Goal: Task Accomplishment & Management: Manage account settings

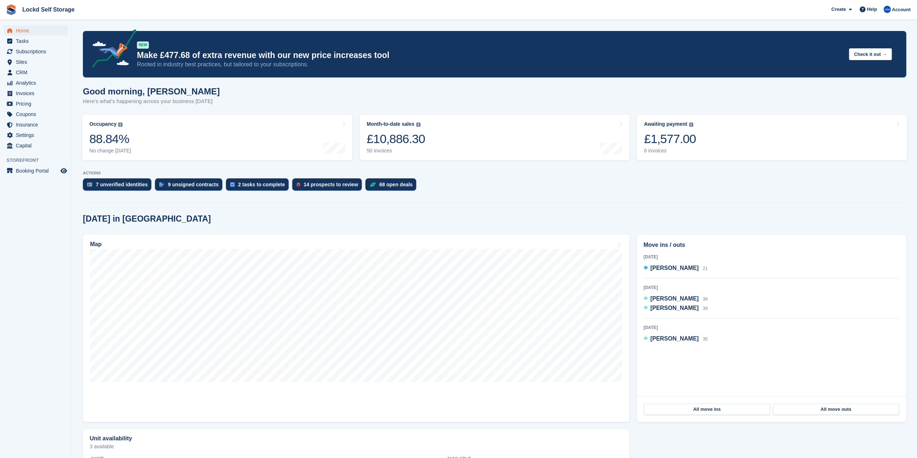
click at [536, 100] on div "Good morning, [PERSON_NAME] Here's what's happening across your business [DATE]" at bounding box center [494, 100] width 823 height 28
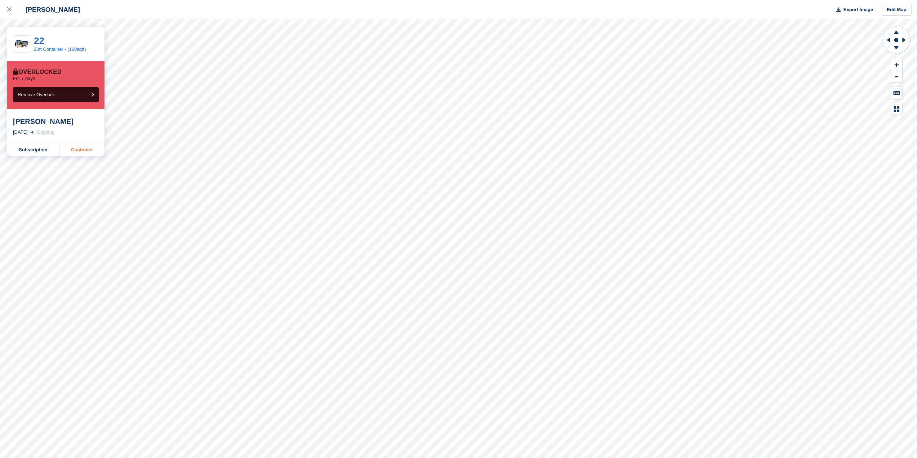
click at [74, 150] on link "Customer" at bounding box center [81, 150] width 45 height 12
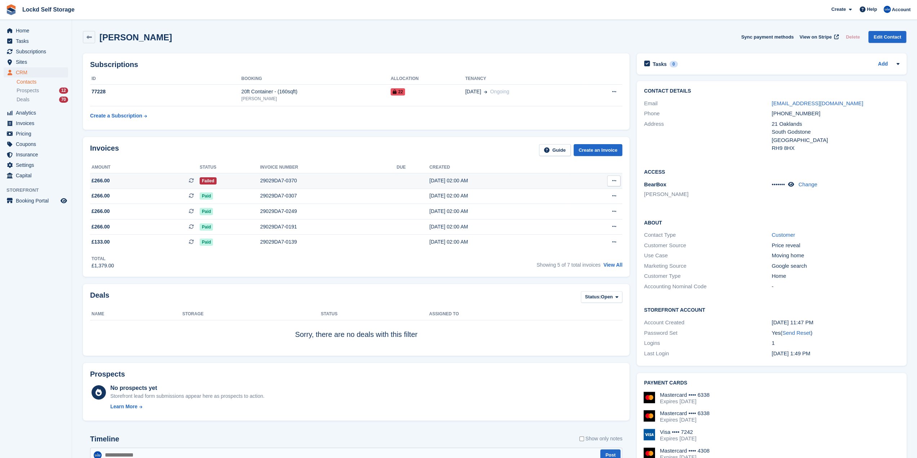
click at [240, 184] on div "Failed" at bounding box center [230, 181] width 61 height 8
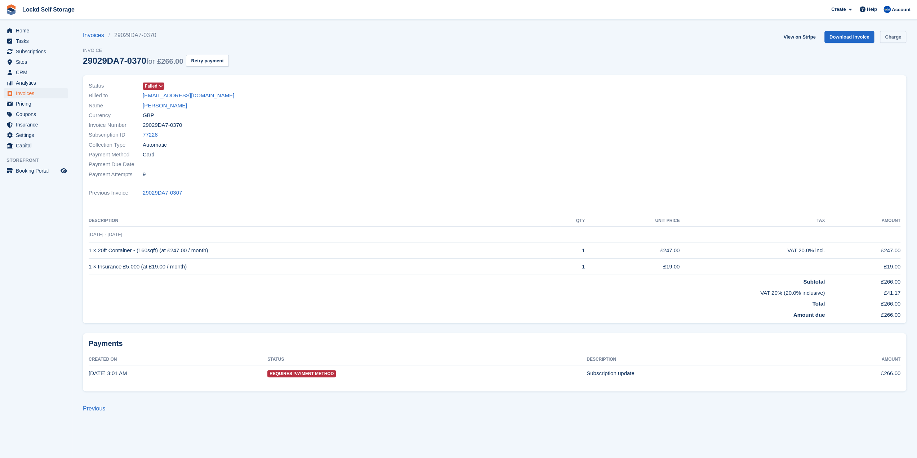
click at [900, 35] on link "Charge" at bounding box center [893, 37] width 26 height 12
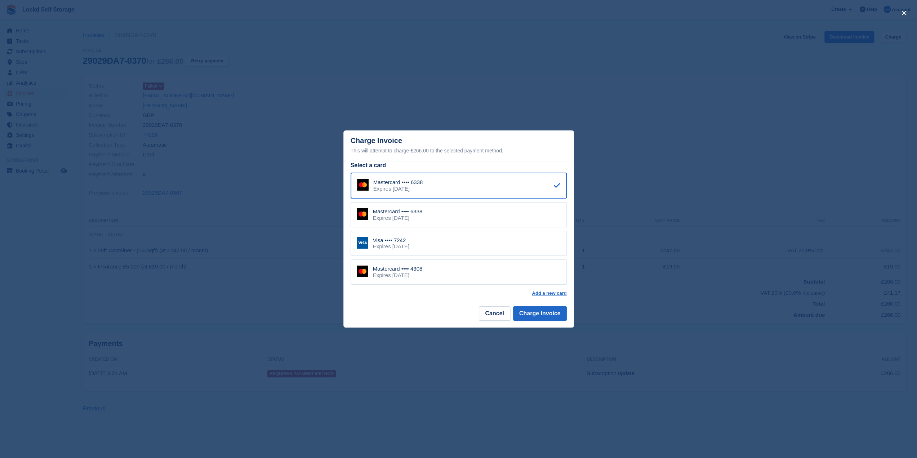
click at [443, 241] on div "Visa •••• 7242 Expires August 2029" at bounding box center [459, 243] width 216 height 25
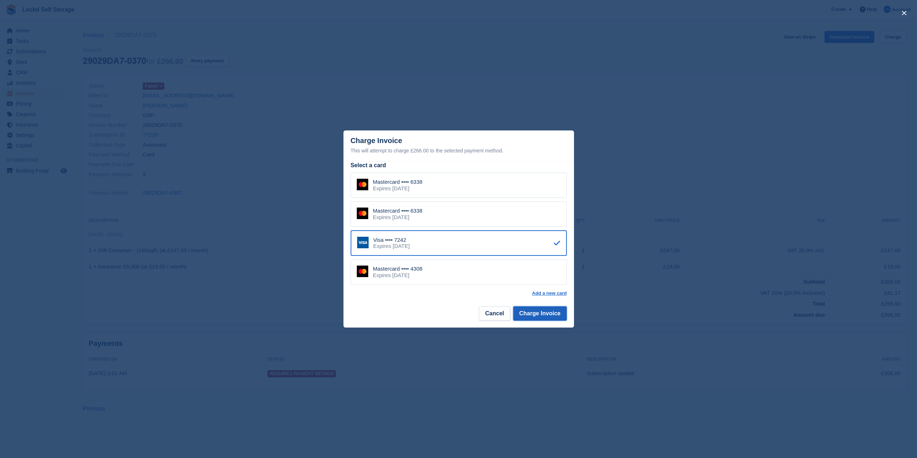
click at [531, 312] on button "Charge Invoice" at bounding box center [540, 313] width 54 height 14
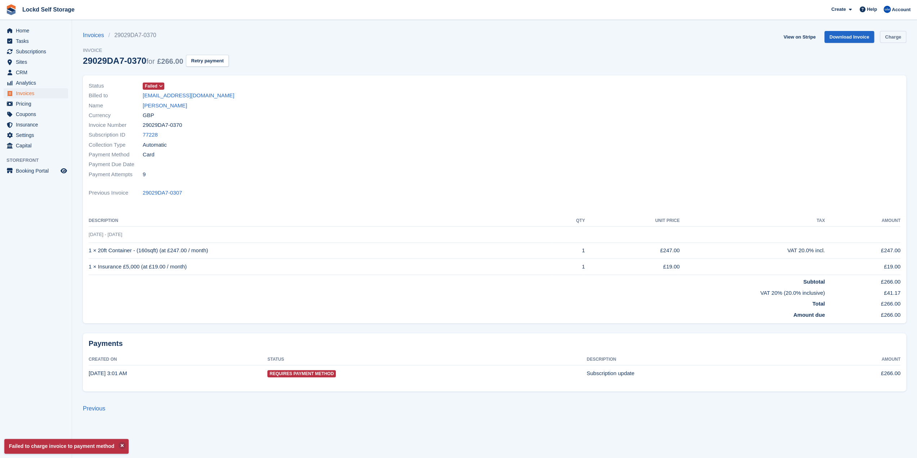
click at [885, 38] on link "Charge" at bounding box center [893, 37] width 26 height 12
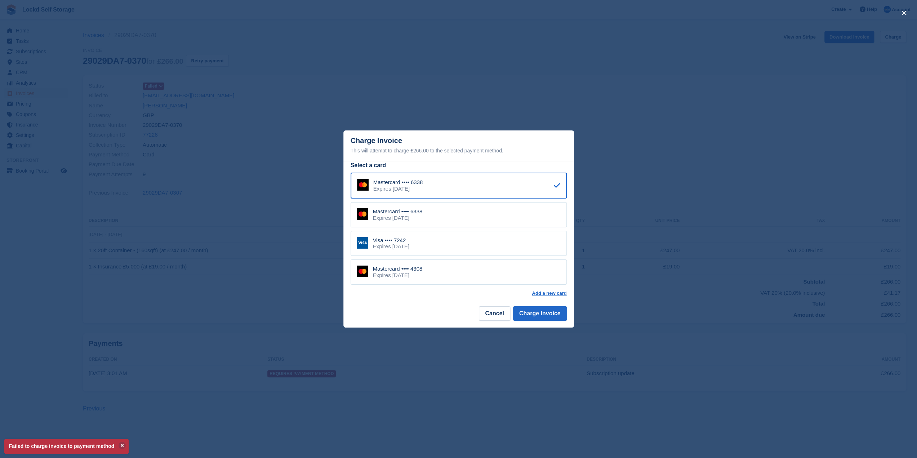
click at [408, 279] on div "Expires October 2028" at bounding box center [398, 275] width 50 height 6
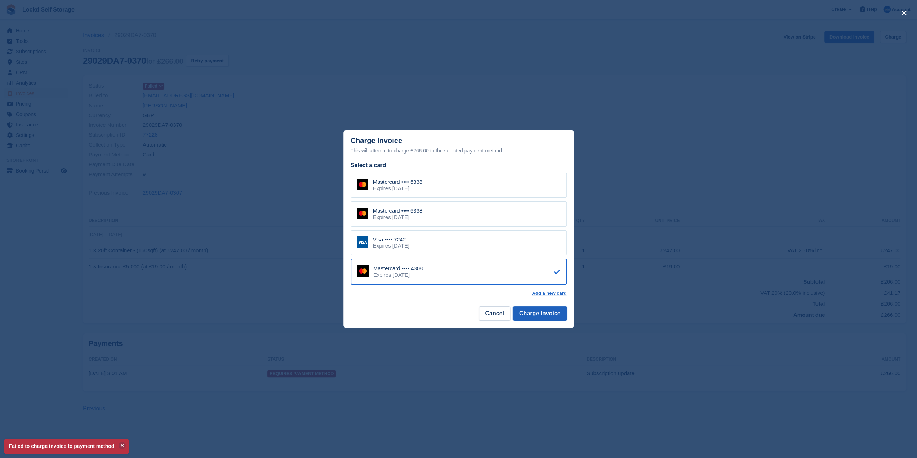
click at [524, 312] on button "Charge Invoice" at bounding box center [540, 313] width 54 height 14
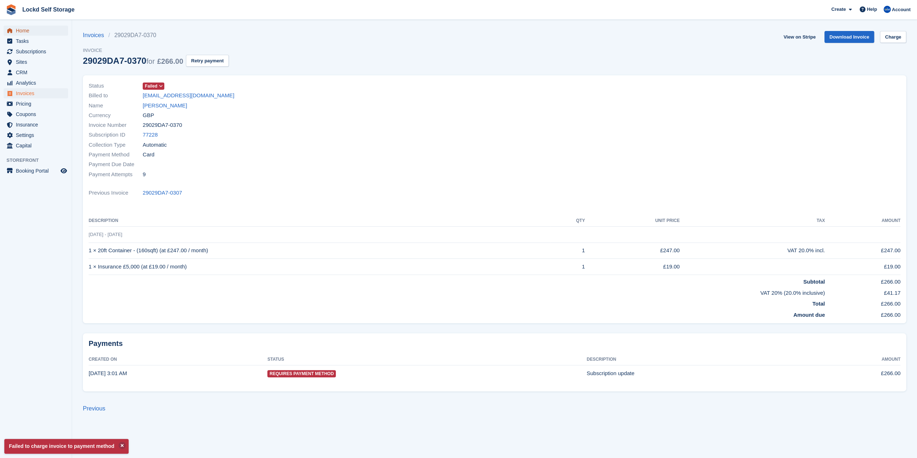
click at [23, 32] on span "Home" at bounding box center [37, 31] width 43 height 10
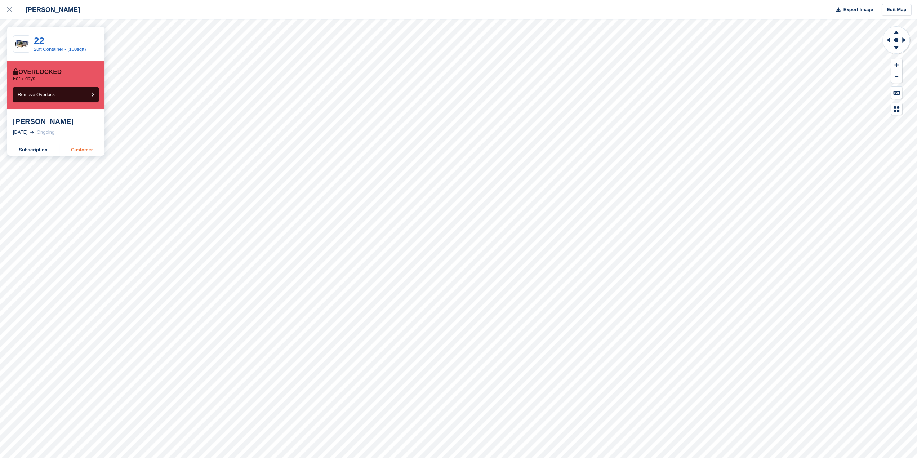
click at [86, 154] on link "Customer" at bounding box center [81, 150] width 45 height 12
click at [9, 15] on link at bounding box center [9, 9] width 19 height 19
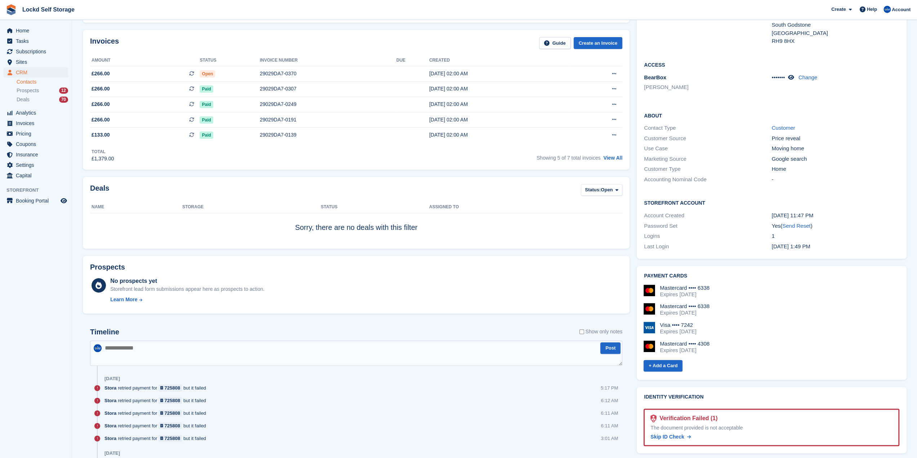
scroll to position [108, 0]
click at [161, 352] on textarea at bounding box center [356, 351] width 532 height 25
type textarea "**********"
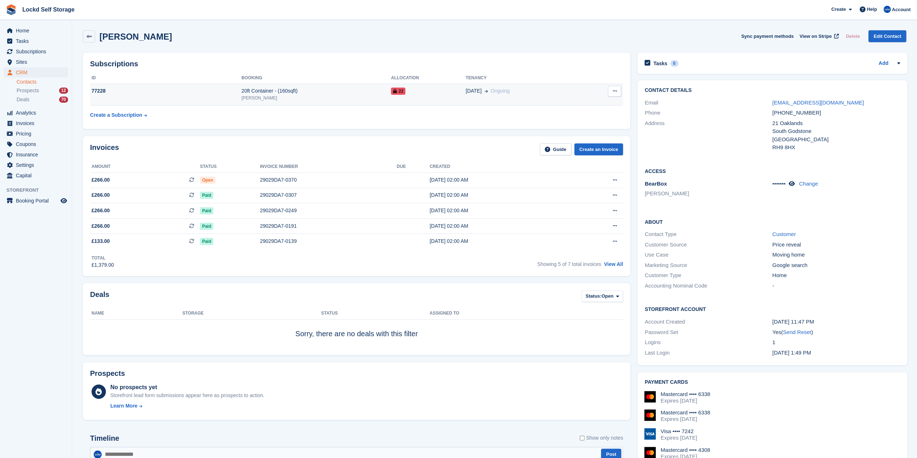
scroll to position [0, 0]
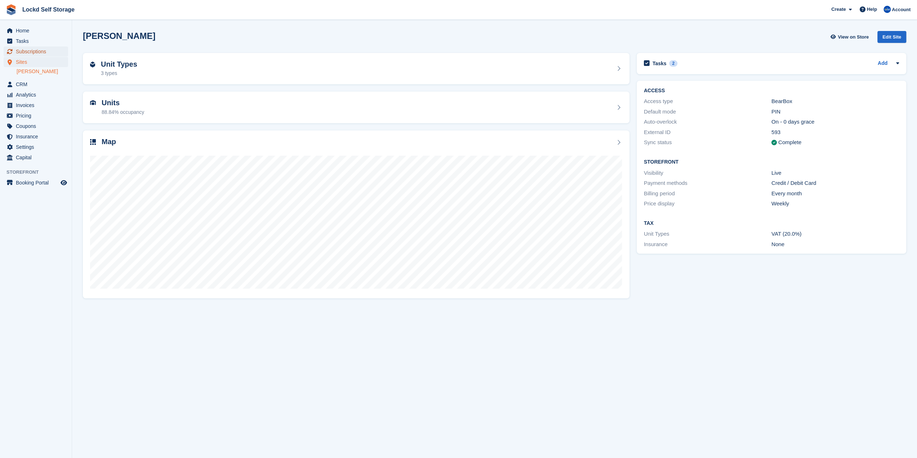
click at [33, 54] on span "Subscriptions" at bounding box center [37, 51] width 43 height 10
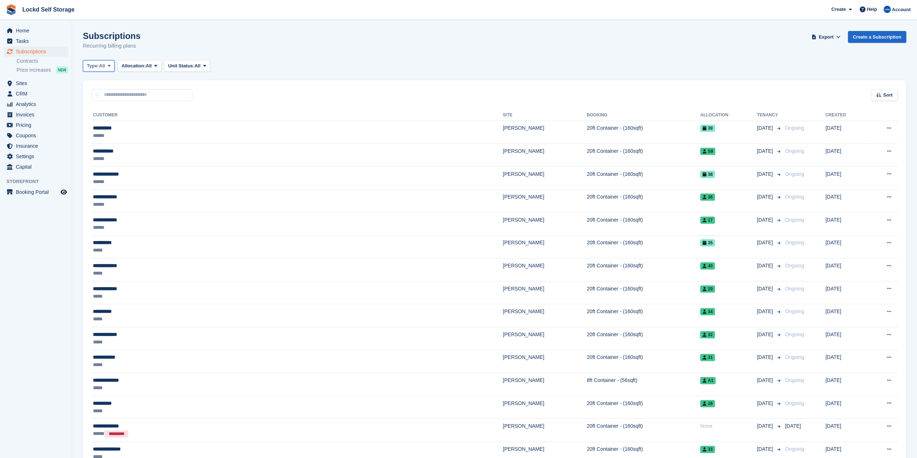
click at [93, 66] on span "Type:" at bounding box center [93, 65] width 12 height 7
click at [110, 121] on link "Active" at bounding box center [117, 121] width 63 height 13
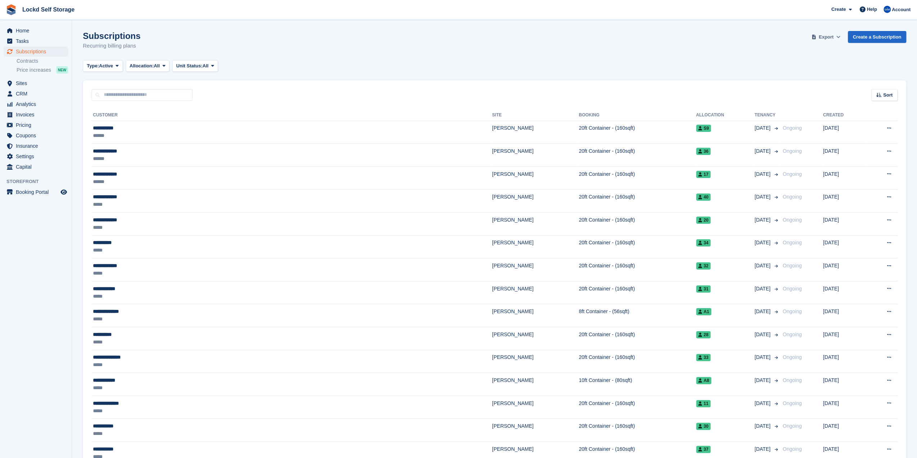
click at [834, 36] on span "Export" at bounding box center [826, 37] width 15 height 7
click at [794, 97] on link "Start Export" at bounding box center [798, 93] width 81 height 12
click at [40, 29] on span "Home" at bounding box center [37, 31] width 43 height 10
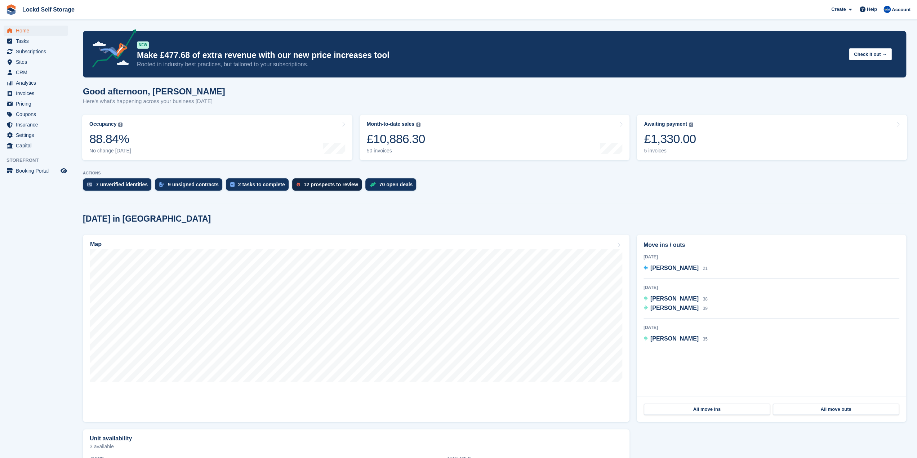
click at [304, 182] on div "12 prospects to review" at bounding box center [331, 185] width 54 height 6
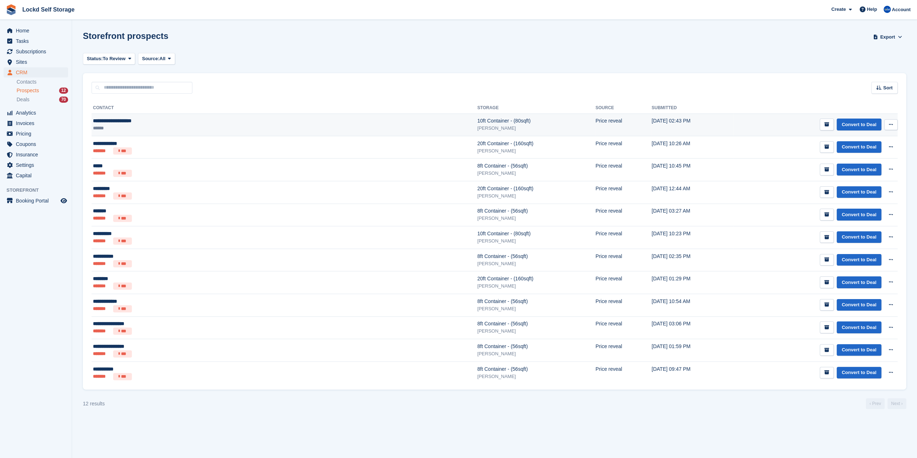
click at [223, 128] on ul "******" at bounding box center [184, 128] width 182 height 7
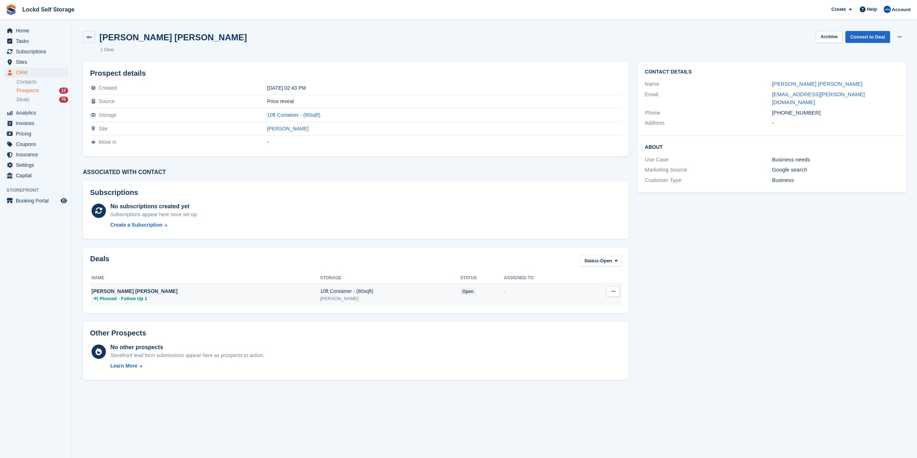
click at [227, 293] on div "[PERSON_NAME] [PERSON_NAME]" at bounding box center [206, 292] width 228 height 8
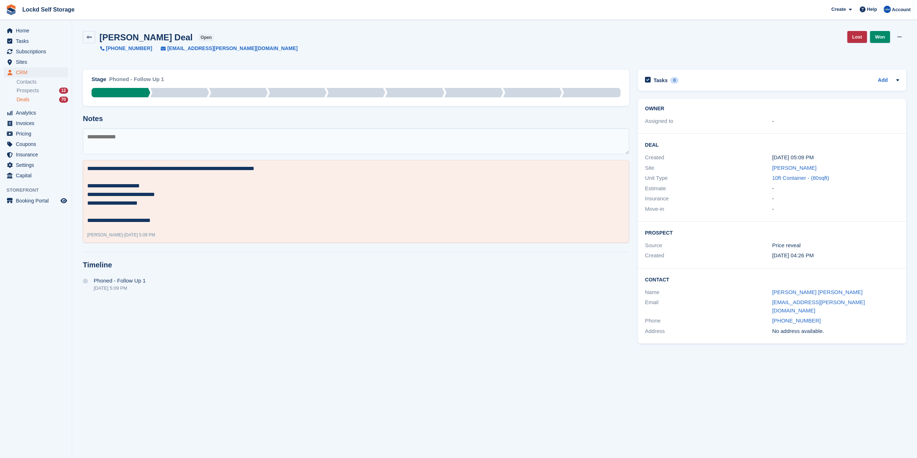
drag, startPoint x: 179, startPoint y: 48, endPoint x: 337, endPoint y: 54, distance: 157.6
click at [337, 54] on div "Bernard Broadway-Mann Deal open +447752039237 b-mann@hotmail.co.uk Lost Won Edi…" at bounding box center [495, 46] width 832 height 39
click at [23, 33] on span "Home" at bounding box center [37, 31] width 43 height 10
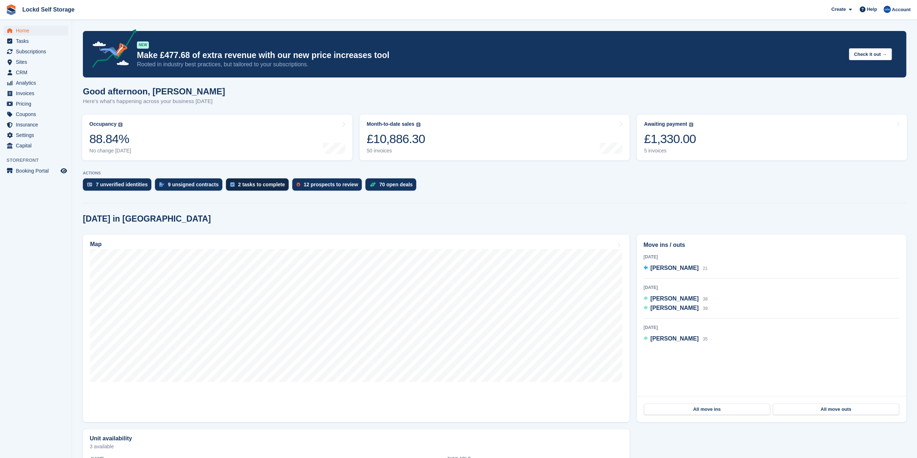
click at [252, 184] on div "2 tasks to complete" at bounding box center [261, 185] width 47 height 6
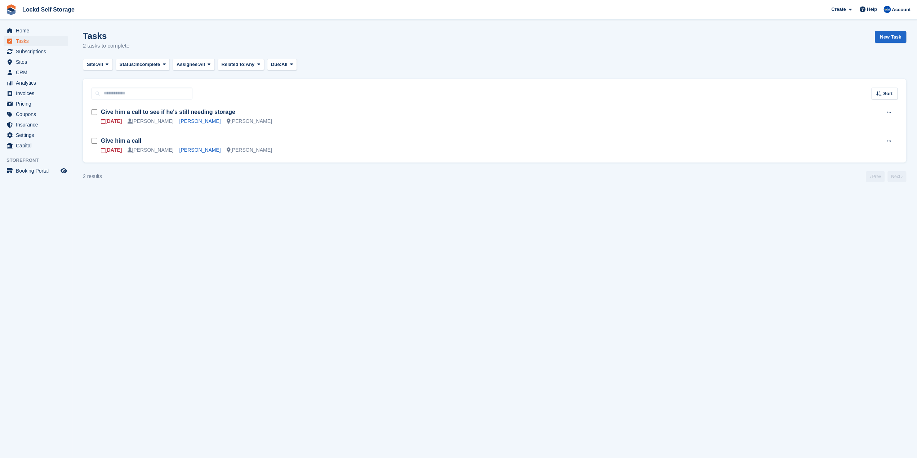
click at [97, 114] on form at bounding box center [96, 112] width 9 height 9
click at [97, 139] on form at bounding box center [96, 141] width 9 height 9
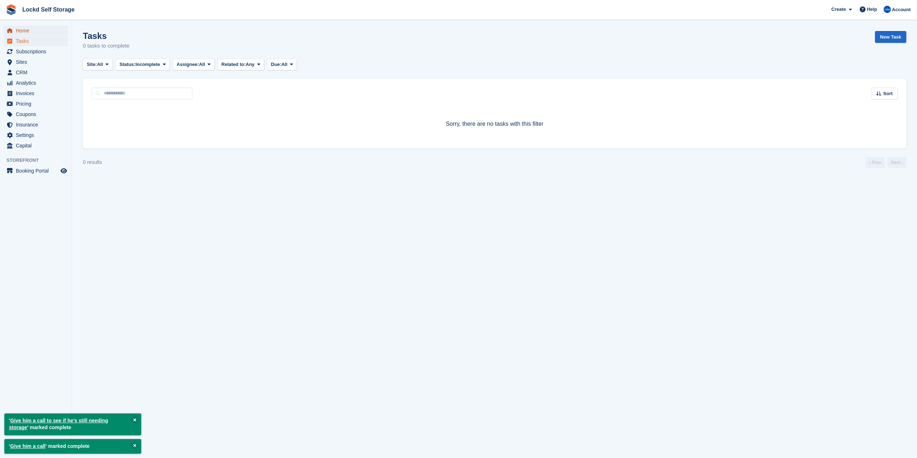
click at [47, 30] on span "Home" at bounding box center [37, 31] width 43 height 10
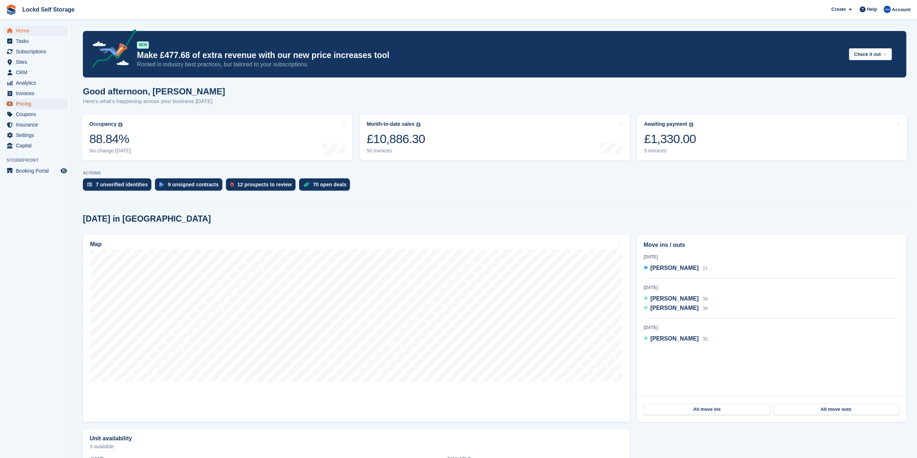
click at [23, 106] on span "Pricing" at bounding box center [37, 104] width 43 height 10
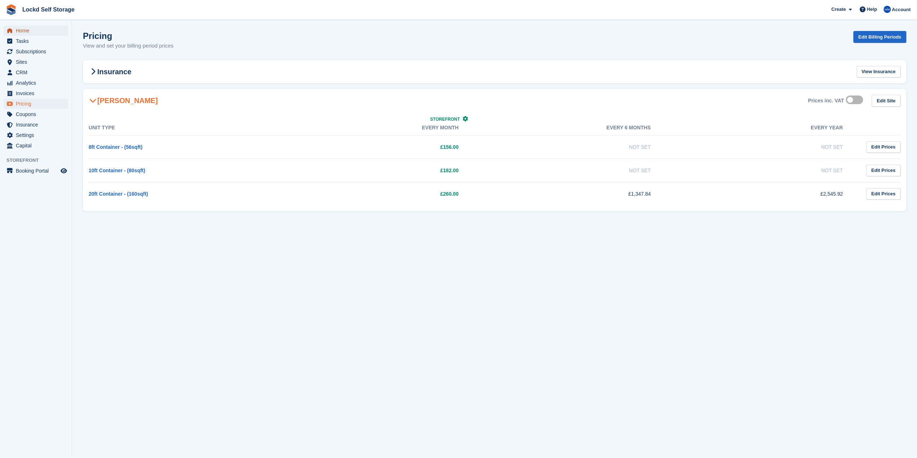
click at [45, 28] on span "Home" at bounding box center [37, 31] width 43 height 10
